Goal: Information Seeking & Learning: Find specific fact

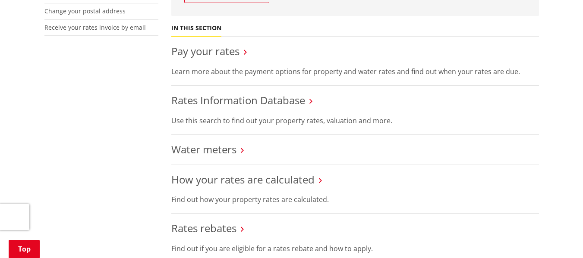
scroll to position [345, 0]
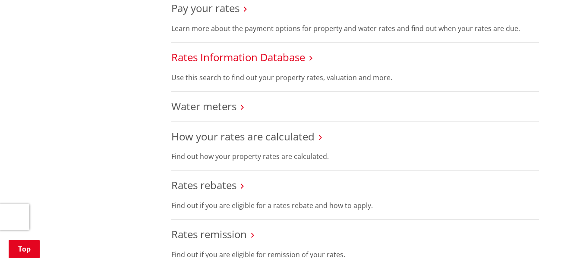
click at [223, 58] on link "Rates Information Database" at bounding box center [238, 57] width 134 height 14
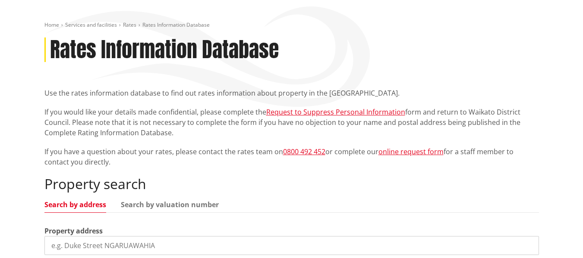
scroll to position [129, 0]
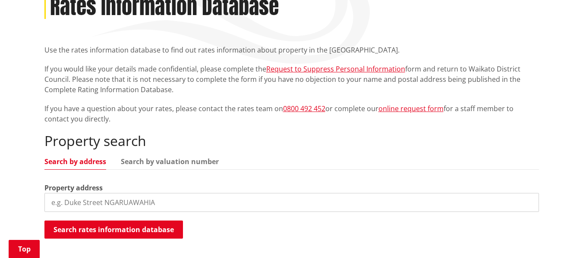
click at [98, 199] on input "search" at bounding box center [291, 202] width 495 height 19
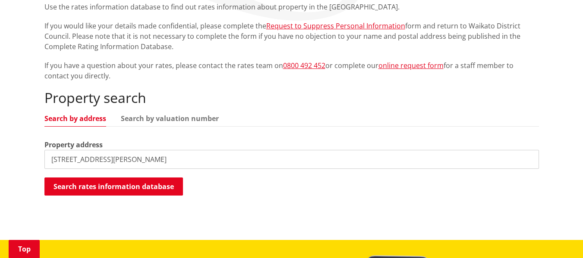
scroll to position [216, 0]
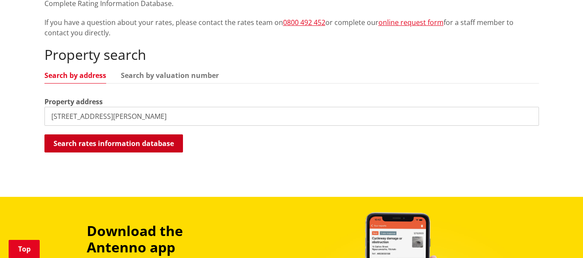
type input "41 albert Street"
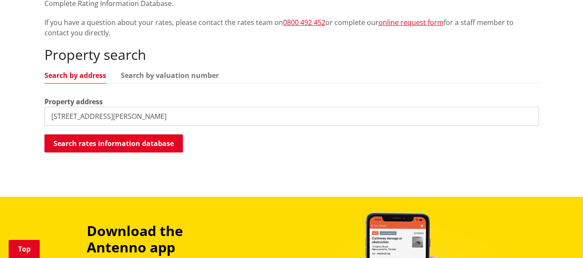
drag, startPoint x: 145, startPoint y: 147, endPoint x: 144, endPoint y: 154, distance: 7.0
click at [145, 147] on button "Search rates information database" at bounding box center [113, 144] width 139 height 18
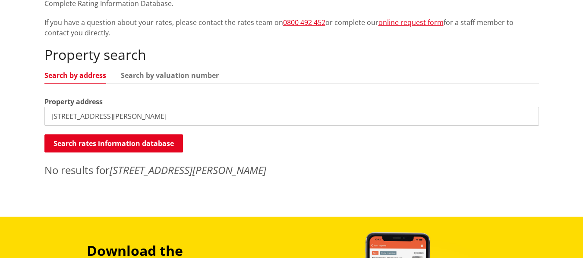
scroll to position [0, 0]
